Goal: Find contact information: Find contact information

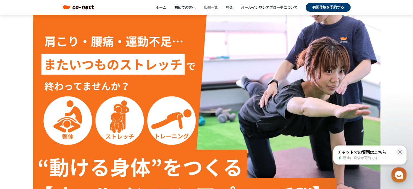
click at [210, 7] on link "店舗一覧" at bounding box center [211, 7] width 14 height 5
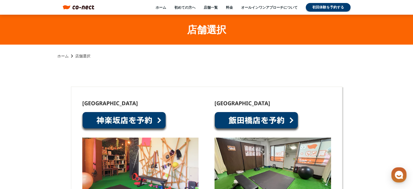
click at [92, 8] on img at bounding box center [84, 7] width 22 height 4
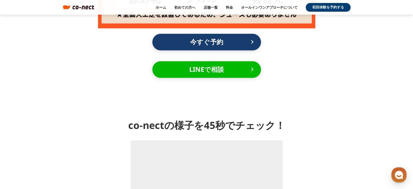
scroll to position [652, 0]
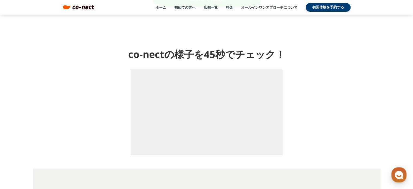
click at [207, 2] on header "ホーム 初めての方へ 店舗一覧 料金 オールインワンアプローチについて 初回体験を予約する menu menu" at bounding box center [206, 7] width 413 height 15
click at [206, 4] on div "ホーム 初めての方へ 店舗一覧 料金 オールインワンアプローチについて 初回体験を予約する" at bounding box center [222, 7] width 256 height 9
click at [206, 6] on link "店舗一覧" at bounding box center [211, 7] width 14 height 5
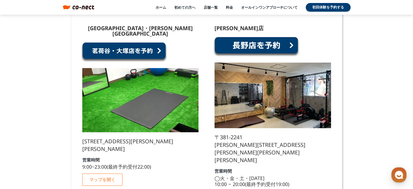
scroll to position [571, 0]
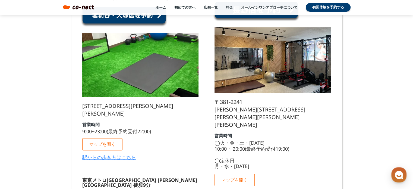
drag, startPoint x: 114, startPoint y: 92, endPoint x: 156, endPoint y: 101, distance: 43.2
click at [156, 102] on p "〒112-0002 東京都文京区小石川５丁目３１−６　文京パークハイツ 3階 302号室" at bounding box center [140, 109] width 116 height 15
copy p "東京都文京区小石川５丁目３１−６　文京パークハイツ 3階 302号室"
click at [143, 102] on p "[STREET_ADDRESS][PERSON_NAME][PERSON_NAME]" at bounding box center [140, 109] width 116 height 15
drag, startPoint x: 130, startPoint y: 92, endPoint x: 155, endPoint y: 98, distance: 26.0
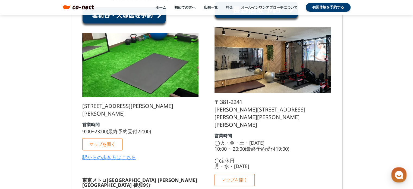
click at [155, 102] on p "[STREET_ADDRESS][PERSON_NAME][PERSON_NAME]" at bounding box center [140, 109] width 116 height 15
copy p "文京区小石川５丁目３１−６　文京パークハイツ 3階 302号室"
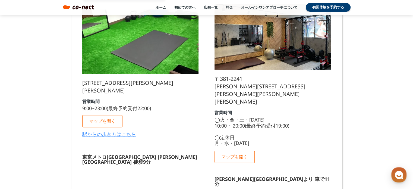
scroll to position [625, 0]
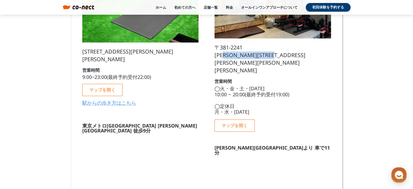
drag, startPoint x: 232, startPoint y: 48, endPoint x: 306, endPoint y: 46, distance: 73.9
click at [306, 46] on p "〒381-2241 長野県長野市青木島町青木島乙423−2" at bounding box center [273, 59] width 116 height 30
copy p "長野市青木島町青木島乙423−2"
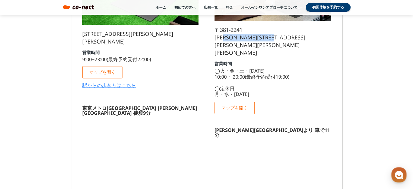
scroll to position [680, 0]
